Goal: Task Accomplishment & Management: Manage account settings

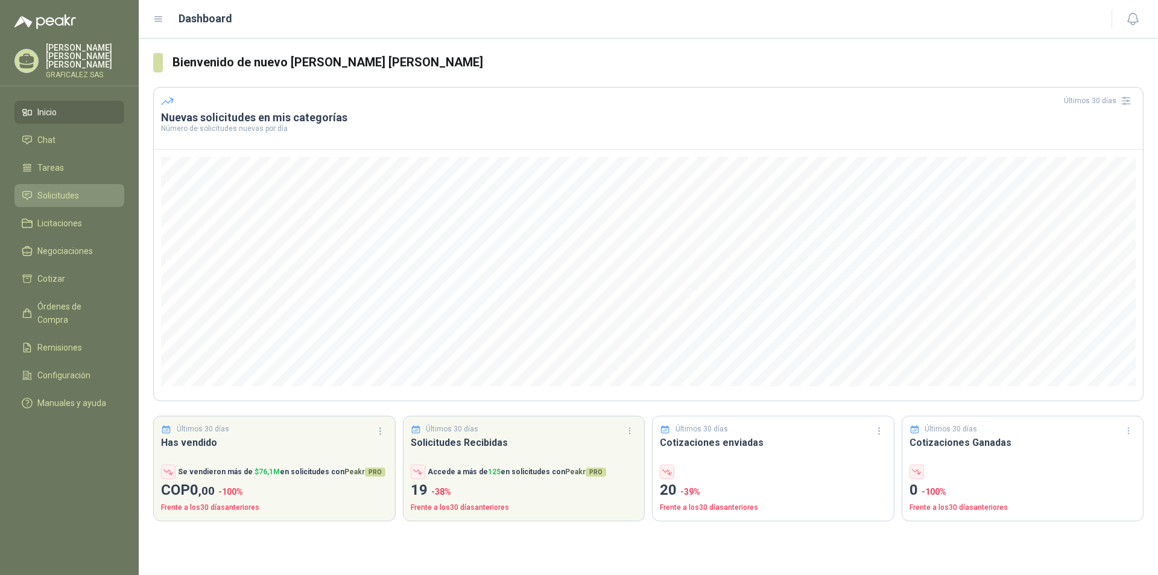
click at [89, 194] on li "Solicitudes" at bounding box center [69, 195] width 95 height 13
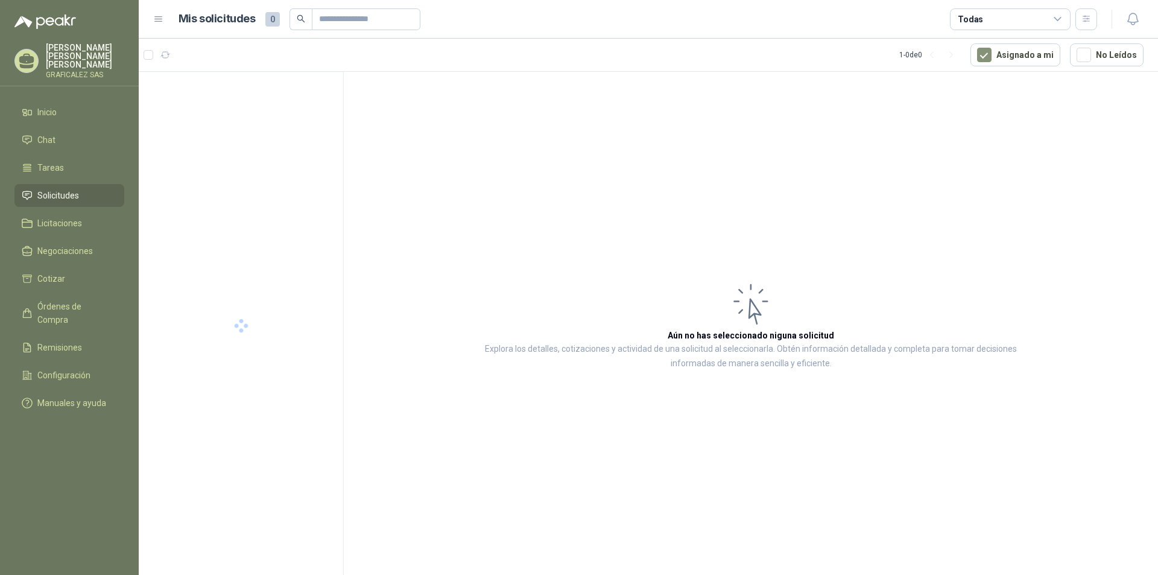
click at [89, 193] on li "Solicitudes" at bounding box center [69, 195] width 95 height 13
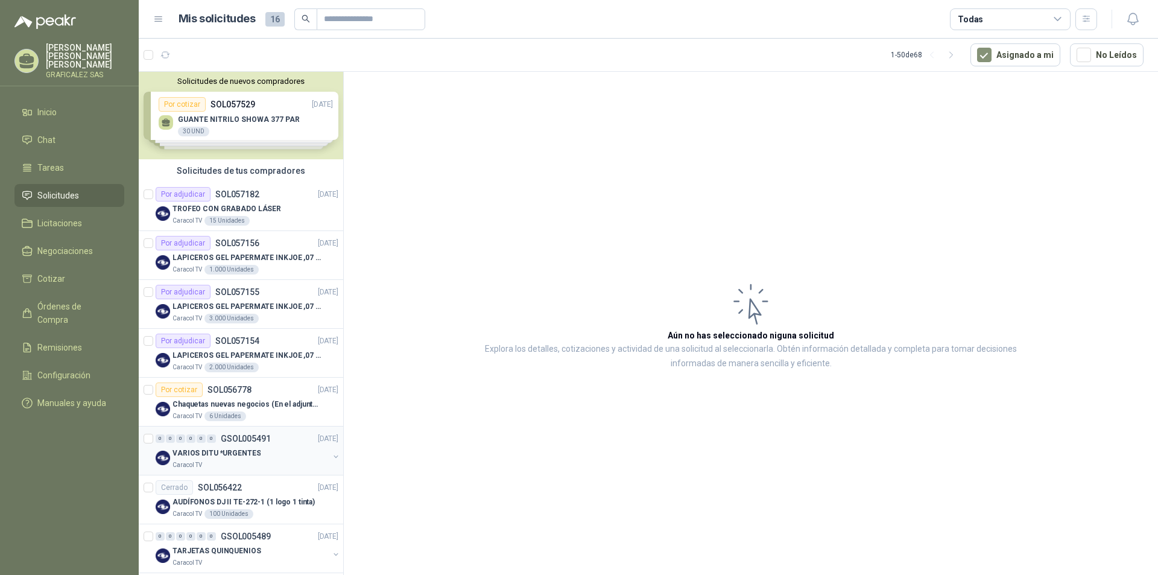
scroll to position [60, 0]
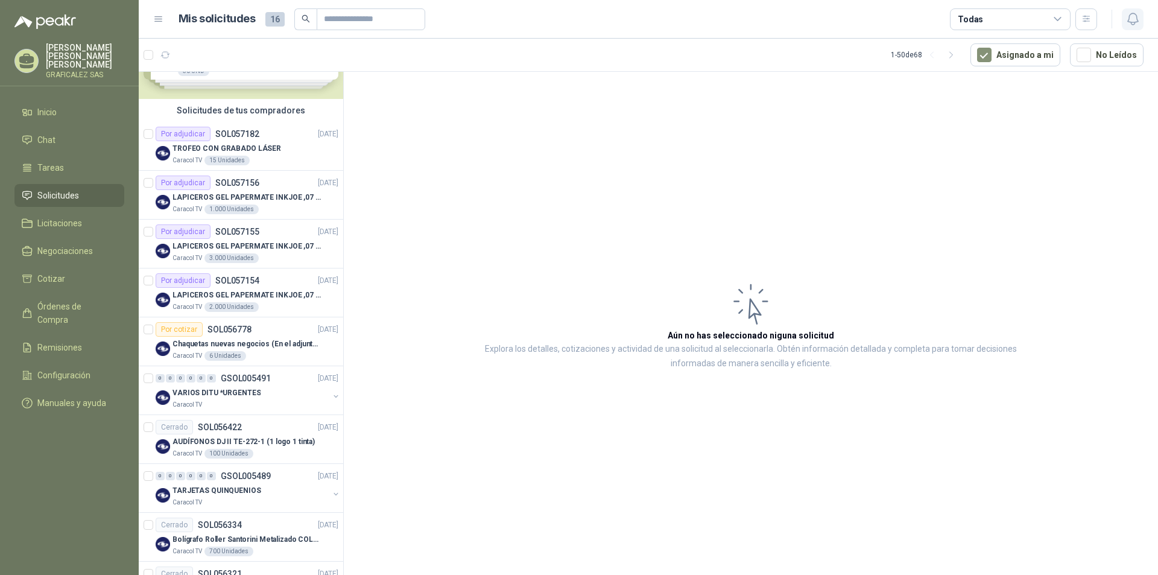
click at [1130, 22] on icon "button" at bounding box center [1132, 18] width 10 height 11
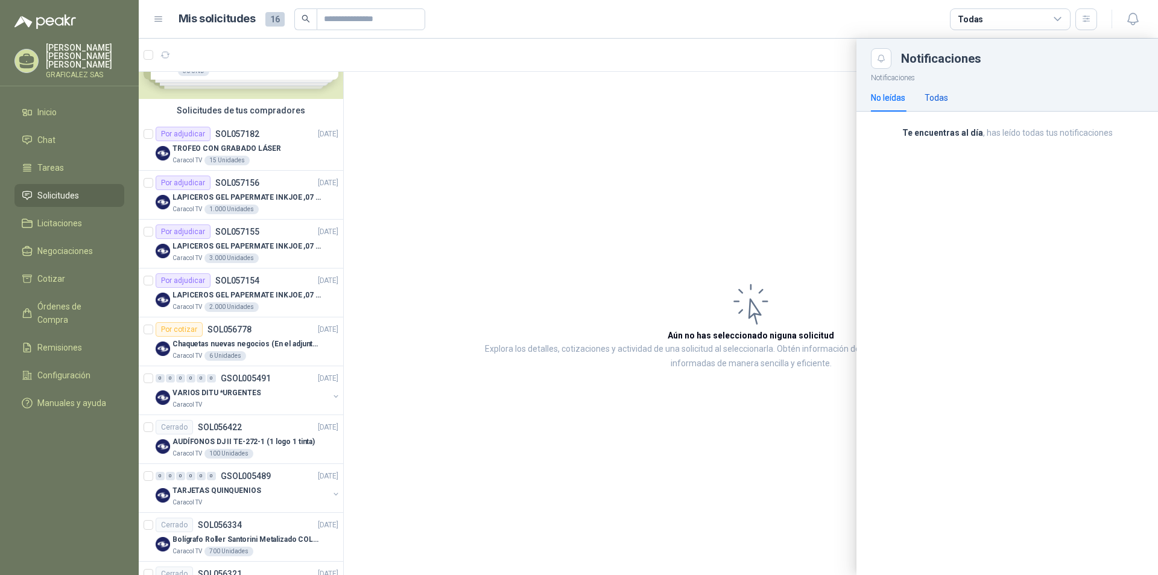
click at [936, 92] on div "Todas" at bounding box center [937, 97] width 24 height 13
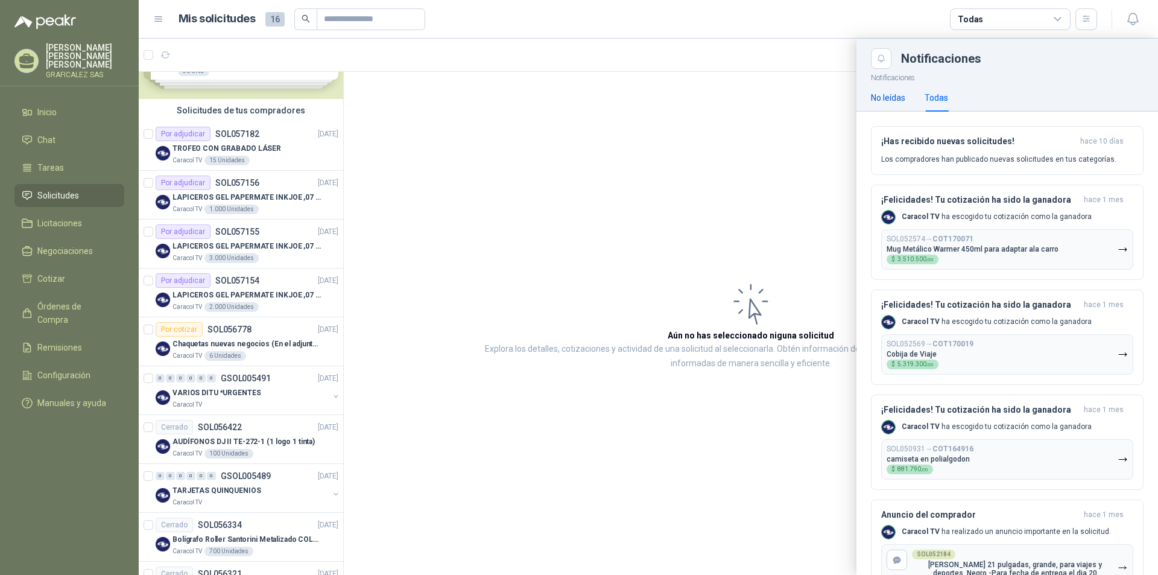
click at [880, 94] on div "No leídas" at bounding box center [888, 97] width 34 height 13
